Goal: Information Seeking & Learning: Find specific page/section

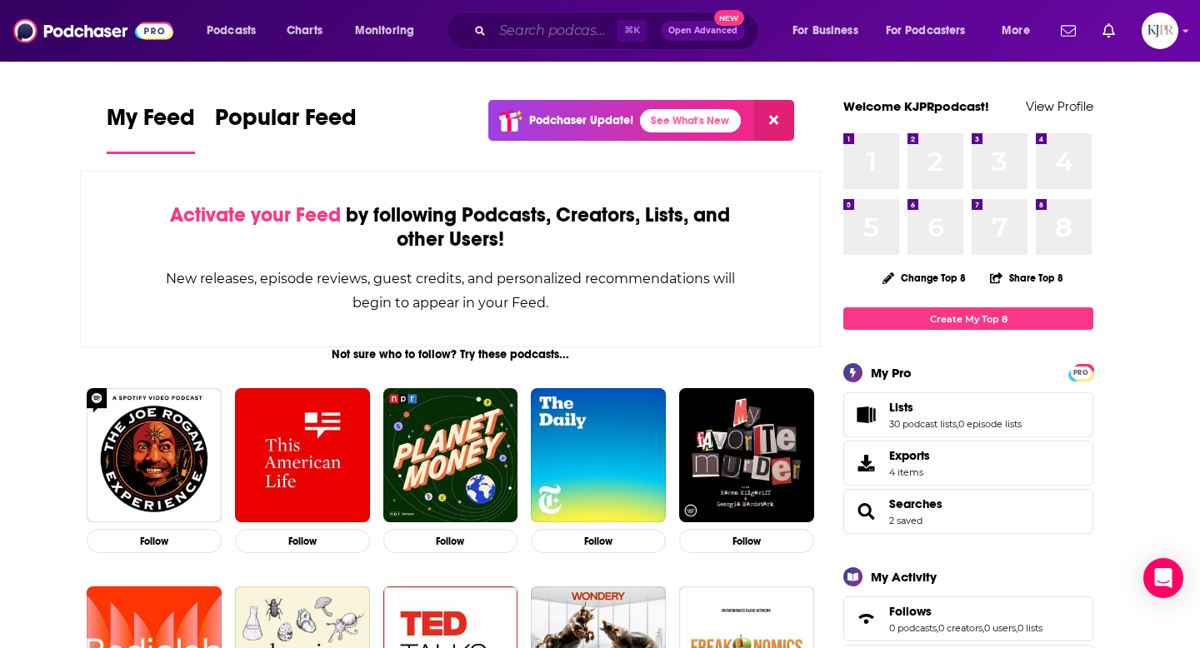
click at [515, 34] on input "Search podcasts, credits, & more..." at bounding box center [555, 31] width 124 height 27
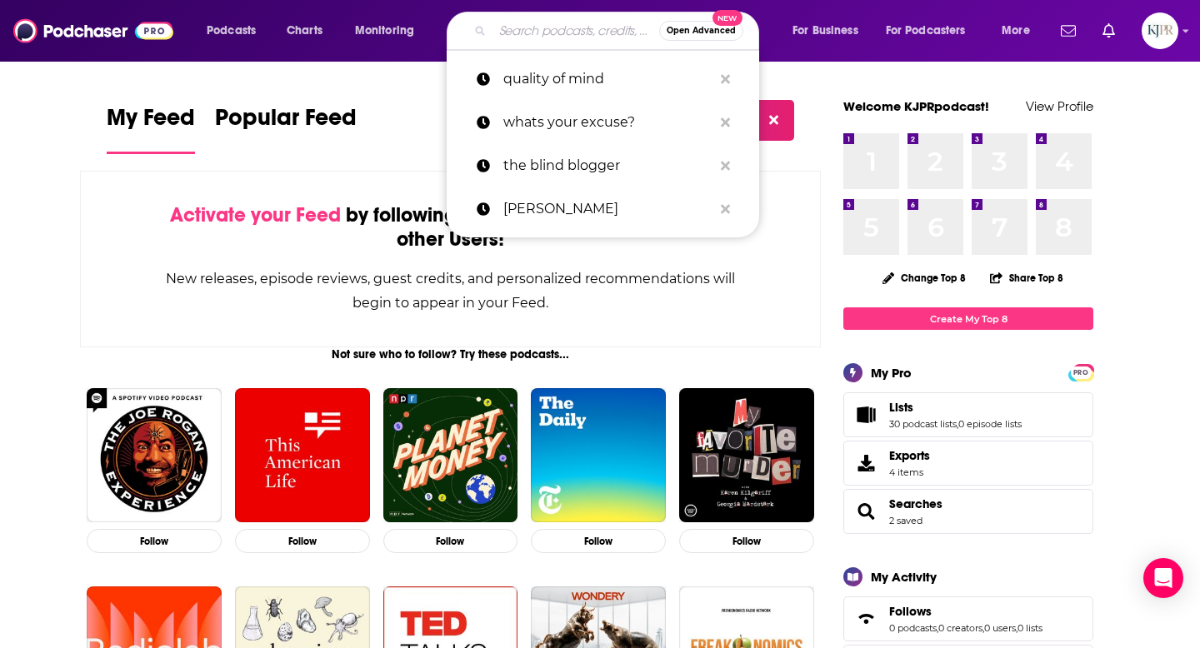
paste input "[PERSON_NAME] Show"
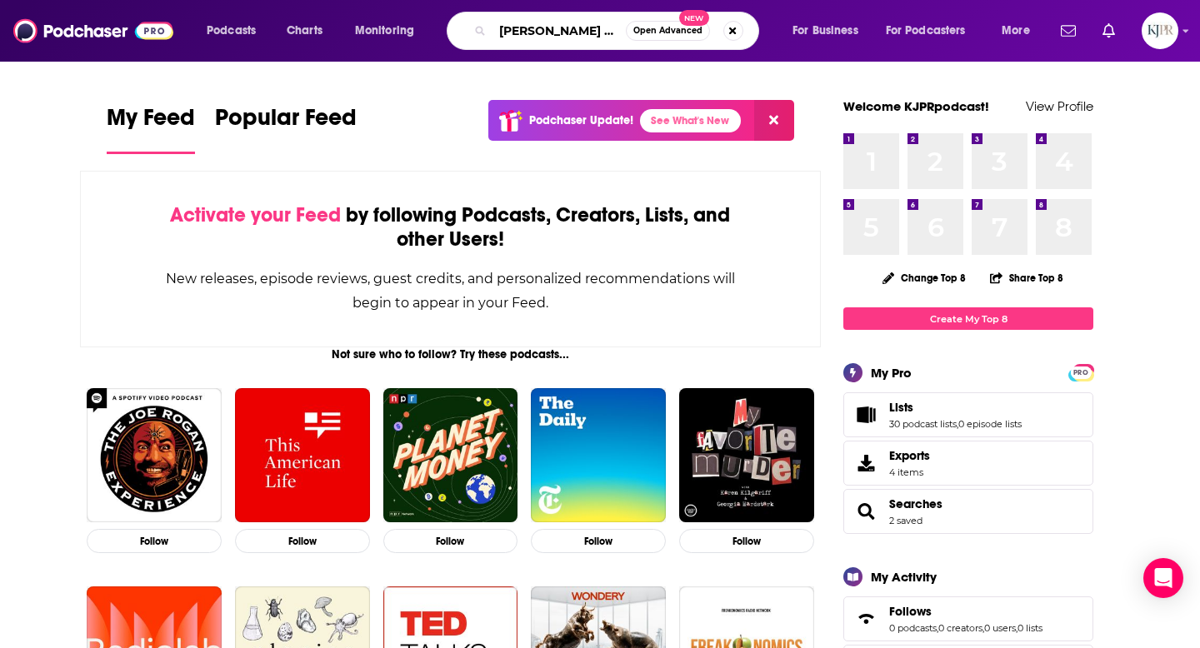
type input "[PERSON_NAME] Show"
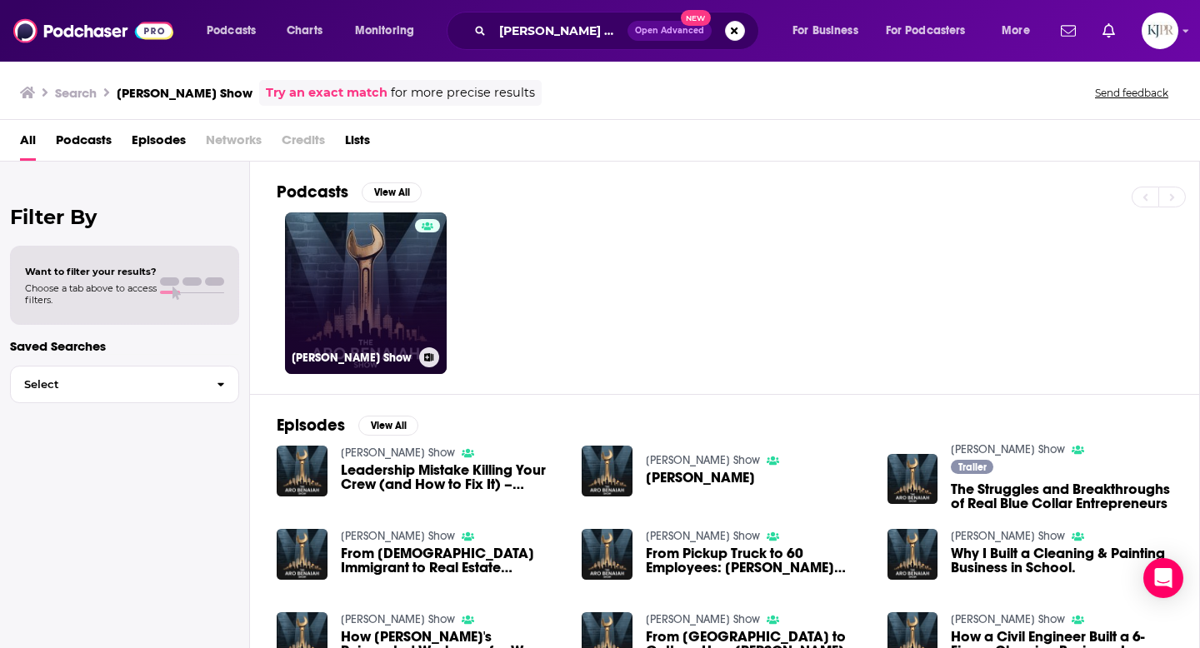
click at [353, 288] on link "[PERSON_NAME] Show" at bounding box center [366, 294] width 162 height 162
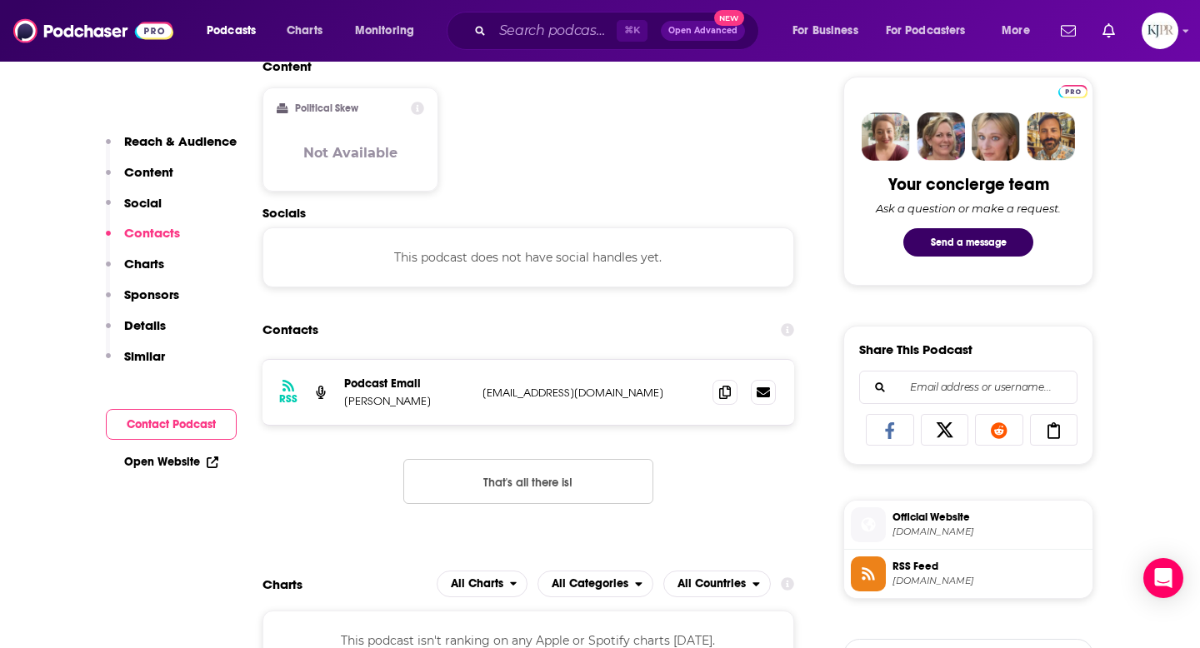
scroll to position [726, 0]
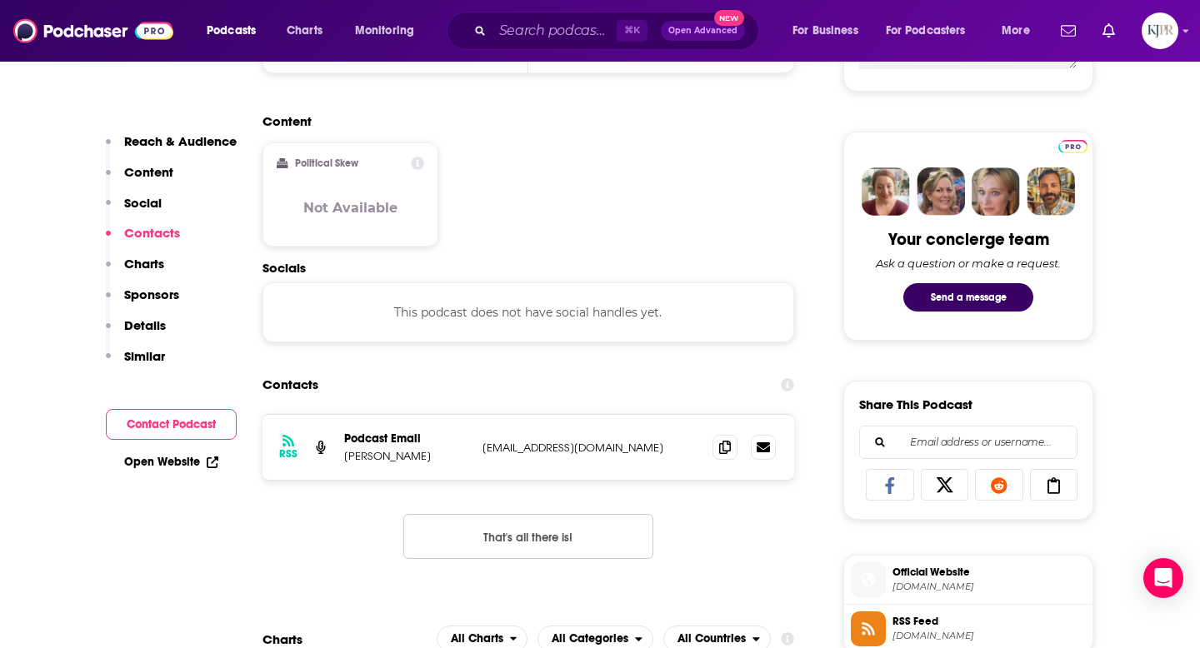
click at [947, 487] on icon at bounding box center [945, 486] width 47 height 17
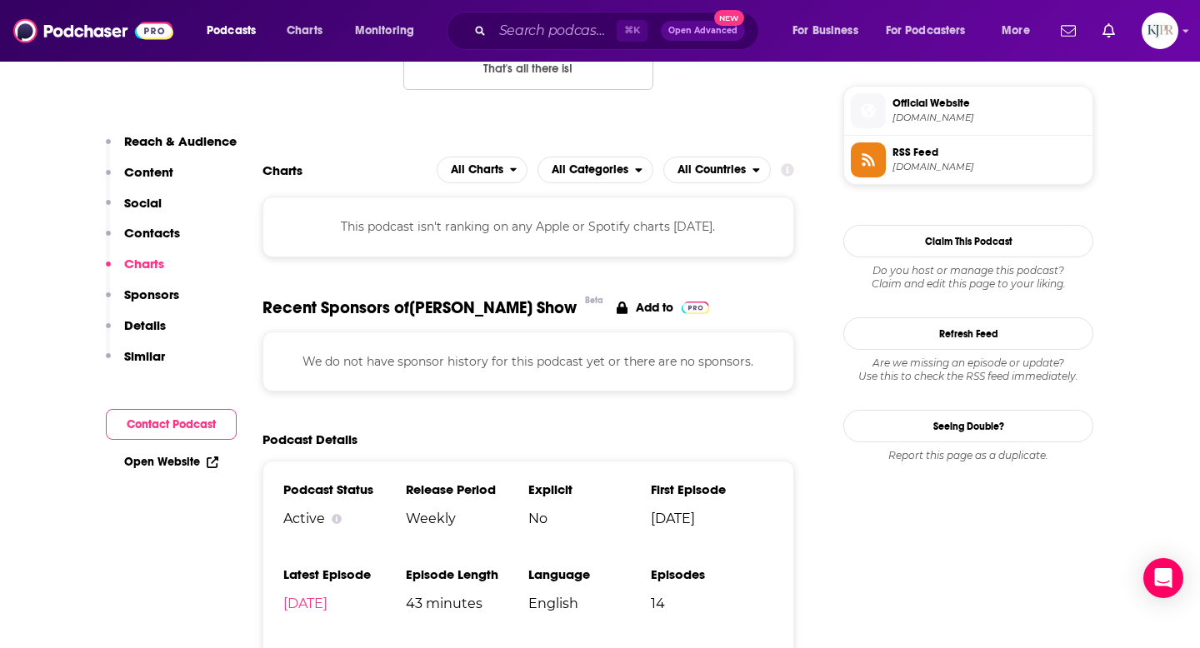
scroll to position [1261, 0]
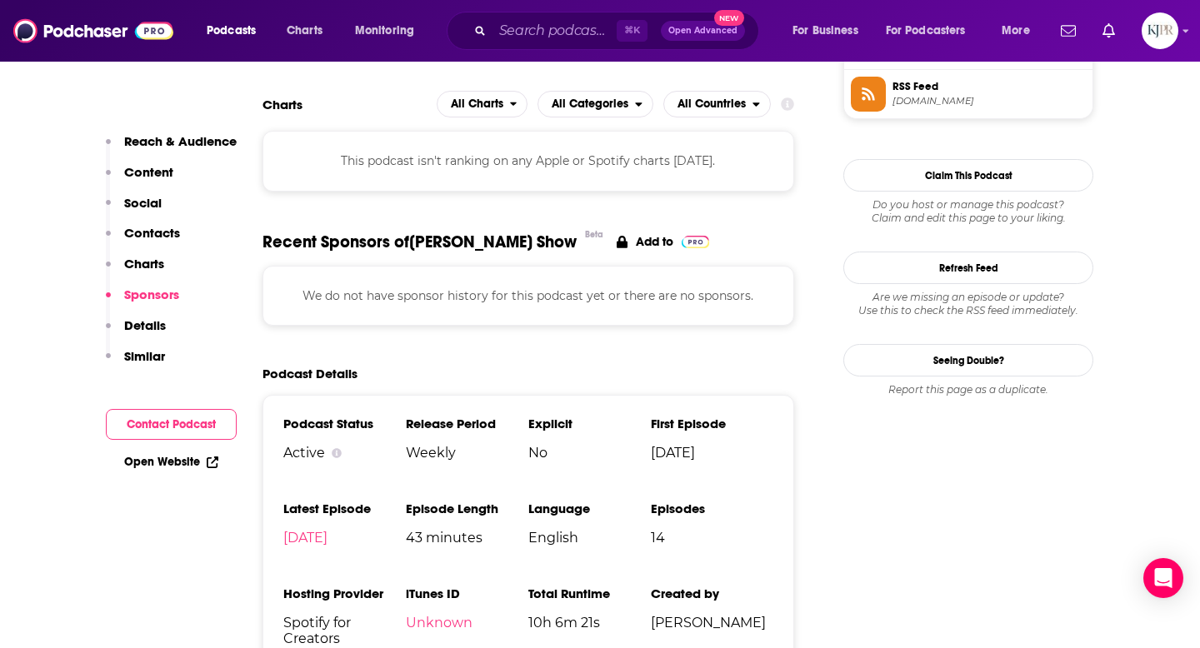
click at [176, 460] on link "Open Website" at bounding box center [171, 462] width 94 height 14
